Goal: Task Accomplishment & Management: Manage account settings

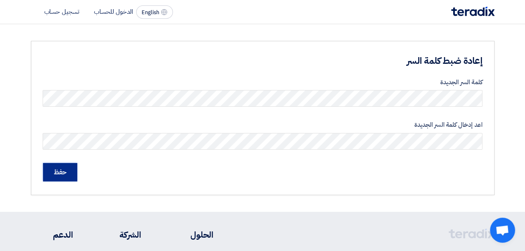
click at [52, 171] on input "حفظ" at bounding box center [60, 172] width 34 height 18
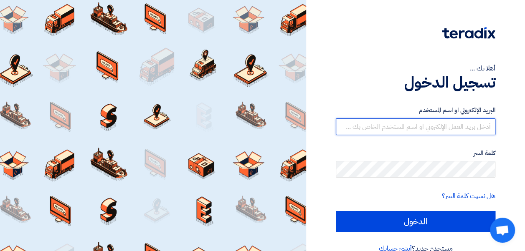
click at [396, 126] on input "text" at bounding box center [415, 127] width 159 height 17
type input "[PERSON_NAME][EMAIL_ADDRESS][DOMAIN_NAME]"
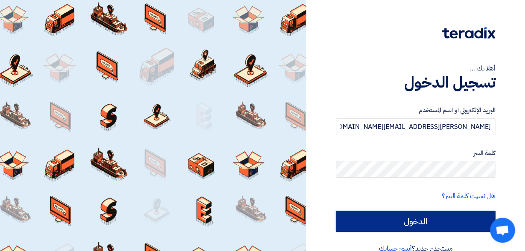
click at [387, 218] on input "الدخول" at bounding box center [415, 221] width 159 height 21
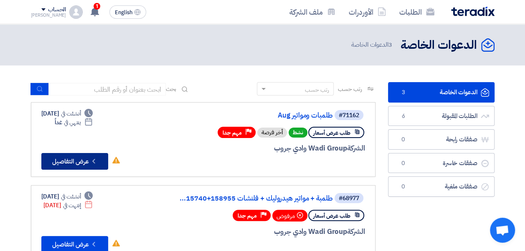
click at [77, 162] on button "Check details عرض التفاصيل" at bounding box center [74, 161] width 67 height 17
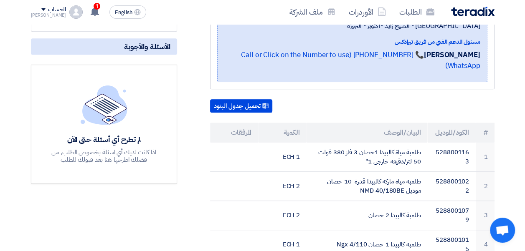
scroll to position [178, 0]
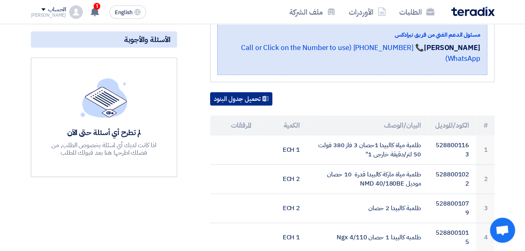
click at [243, 92] on button "تحميل جدول البنود" at bounding box center [241, 98] width 62 height 13
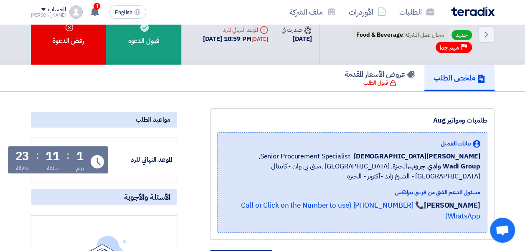
scroll to position [0, 0]
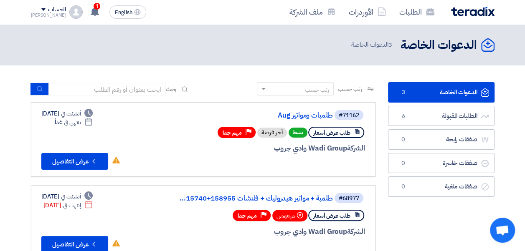
click at [402, 93] on span "3" at bounding box center [403, 92] width 10 height 8
click at [318, 167] on div at bounding box center [264, 164] width 201 height 12
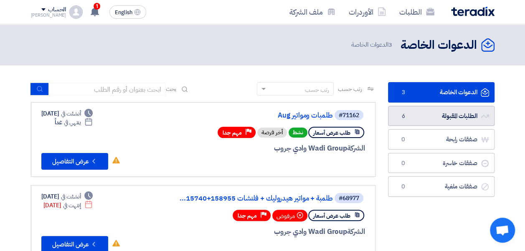
click at [409, 116] on link "الطلبات المقبولة الطلبات المقبولة 6" at bounding box center [441, 116] width 106 height 20
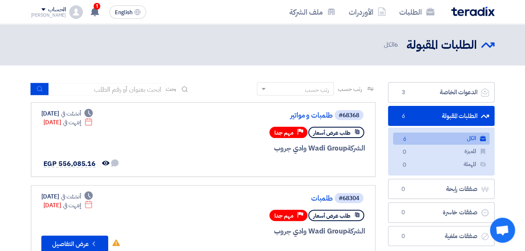
click at [409, 115] on link "الطلبات المقبولة الطلبات المقبولة 6" at bounding box center [441, 116] width 106 height 20
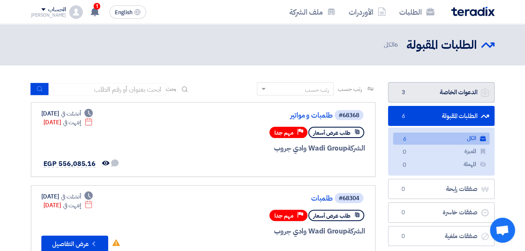
click at [417, 98] on link "الدعوات الخاصة الدعوات الخاصة 3" at bounding box center [441, 92] width 106 height 20
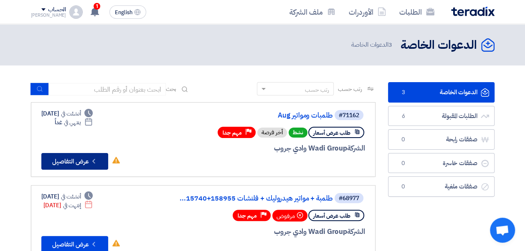
click at [68, 157] on button "Check details عرض التفاصيل" at bounding box center [74, 161] width 67 height 17
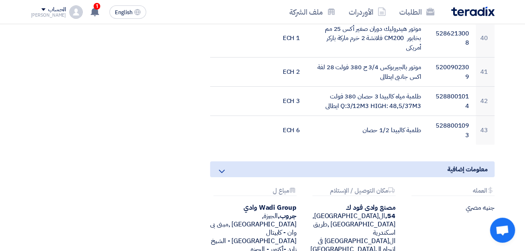
scroll to position [1567, 0]
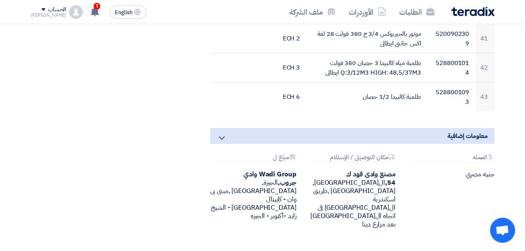
click at [448, 135] on div "معلومات إضافية Attachments العمله جنيه مصري Attachments مكان التوصيل / الإستلام…" at bounding box center [352, 185] width 284 height 114
click at [451, 154] on div "Attachments العمله" at bounding box center [452, 158] width 83 height 9
click at [378, 154] on div "Attachments مكان التوصيل / الإستلام" at bounding box center [353, 158] width 83 height 9
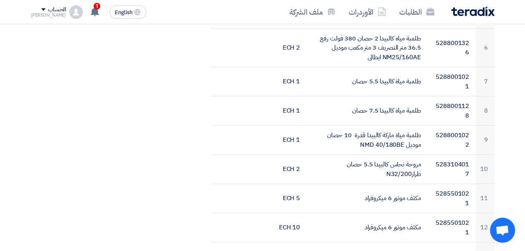
scroll to position [434, 0]
